Goal: Transaction & Acquisition: Purchase product/service

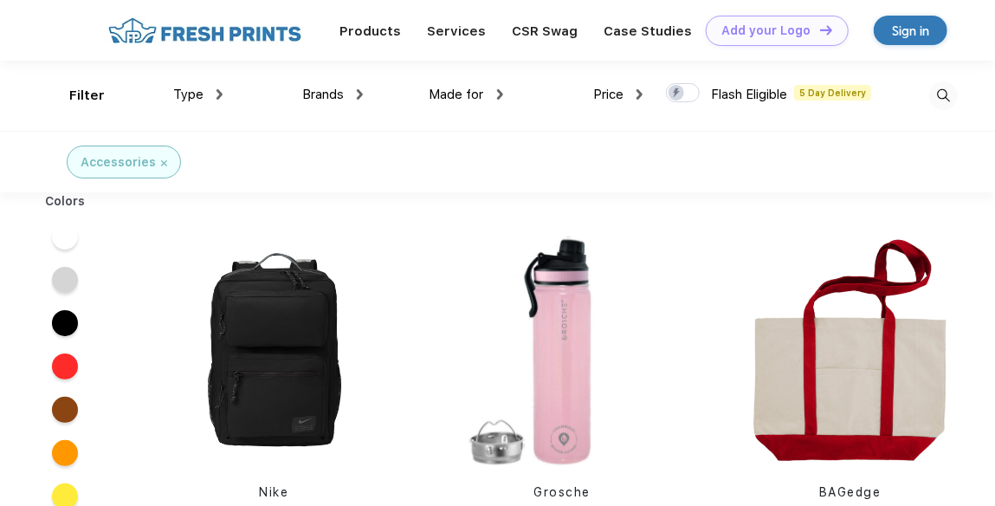
scroll to position [1, 0]
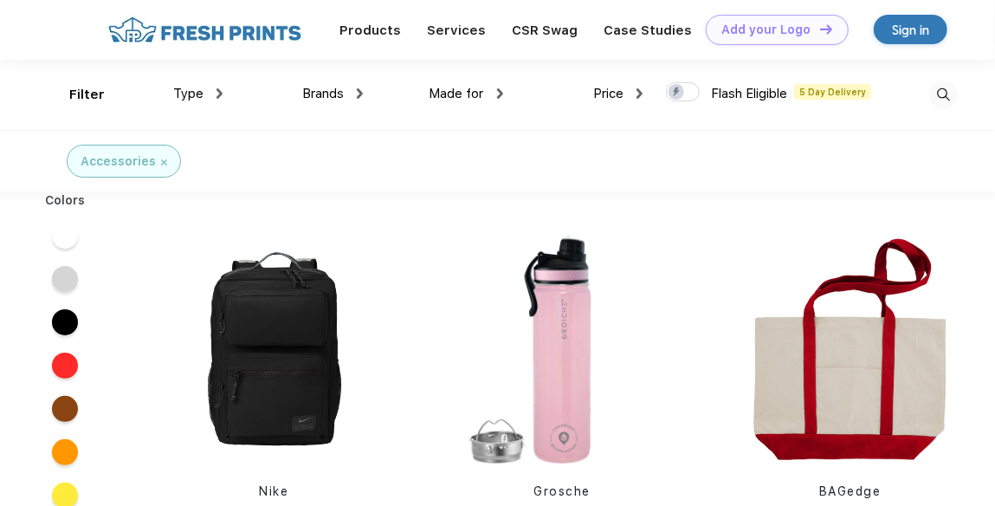
click at [50, 32] on div "Products Services Printing Fulfillment CSR Swag BIPOC-Owned Brands Women-Owned …" at bounding box center [497, 29] width 995 height 61
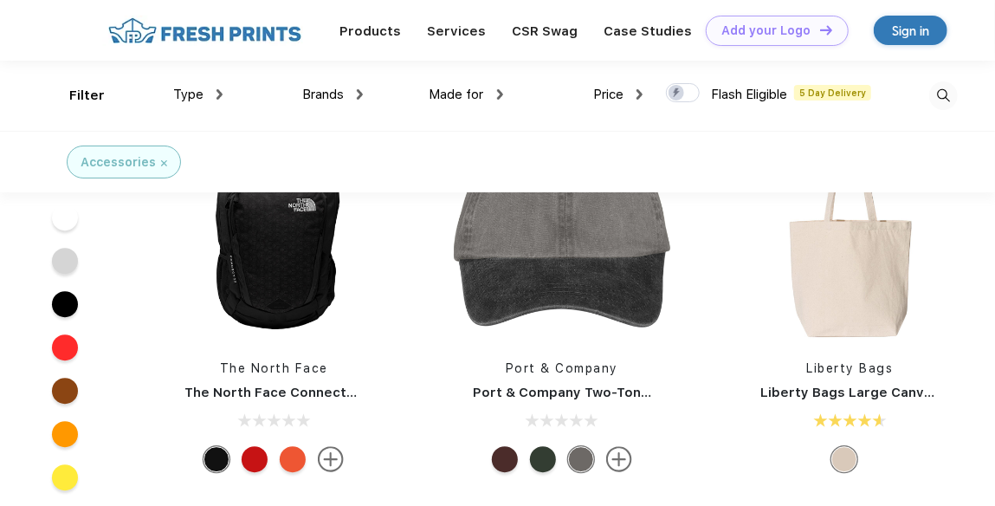
scroll to position [2078, 0]
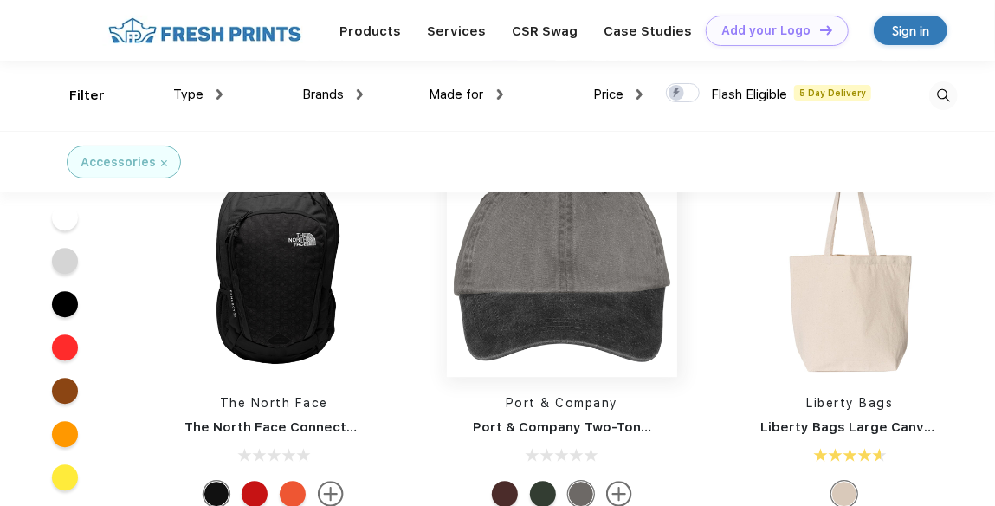
click at [517, 247] on img at bounding box center [562, 261] width 230 height 230
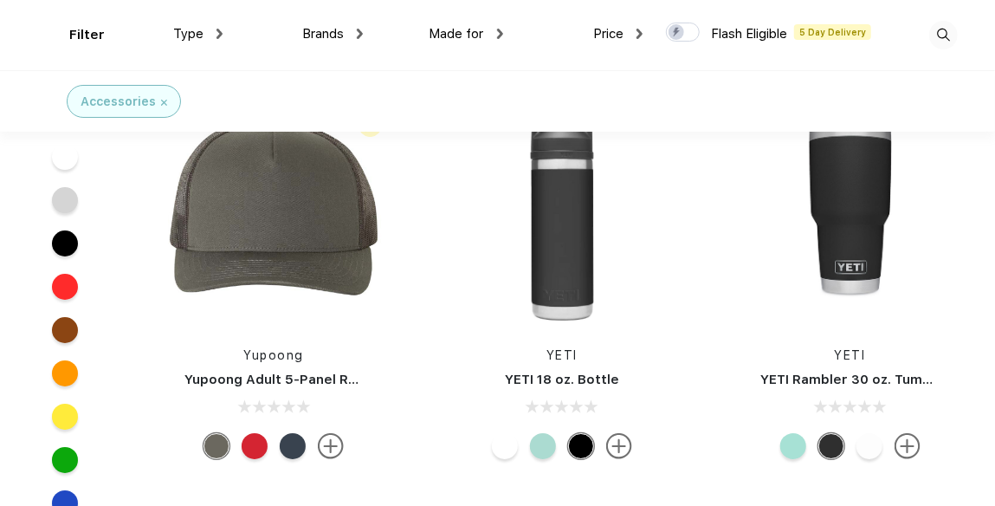
scroll to position [5683, 0]
